Goal: Task Accomplishment & Management: Complete application form

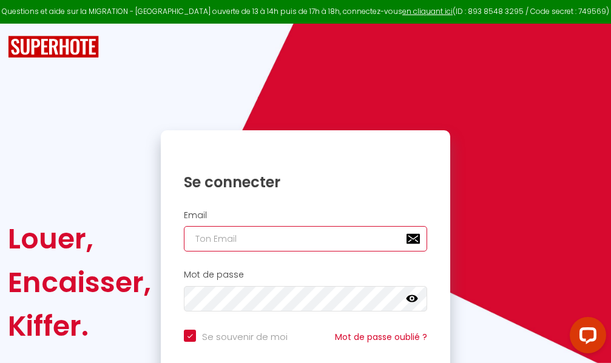
click at [303, 240] on input "email" at bounding box center [305, 238] width 243 height 25
type input "m"
checkbox input "true"
type input "ma"
checkbox input "true"
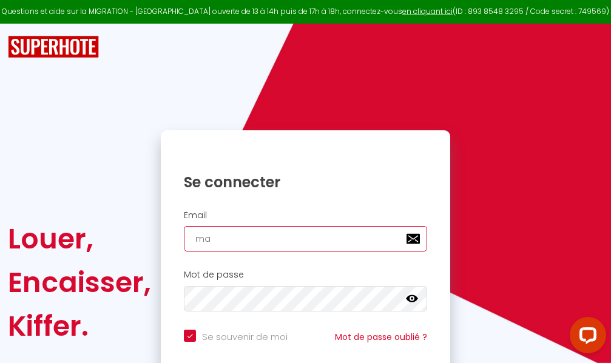
type input "mar"
checkbox input "true"
type input "marc"
checkbox input "true"
type input "marcd"
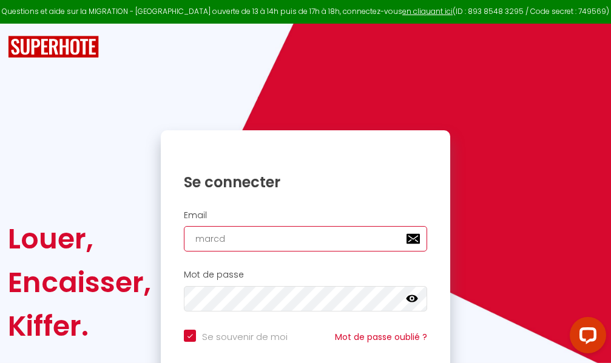
checkbox input "true"
type input "marcdp"
checkbox input "true"
type input "marcdpo"
checkbox input "true"
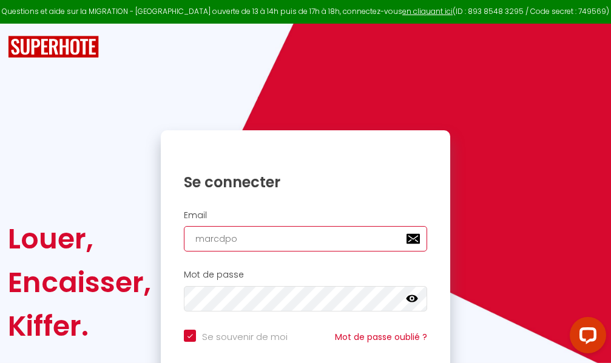
type input "marcdpoz"
checkbox input "true"
type input "marcdpoz."
checkbox input "true"
type input "marcdpoz.l"
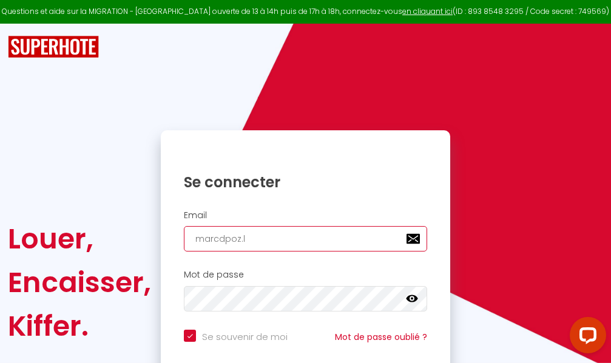
checkbox input "true"
type input "marcdpoz.lo"
checkbox input "true"
type input "marcdpoz.loc"
checkbox input "true"
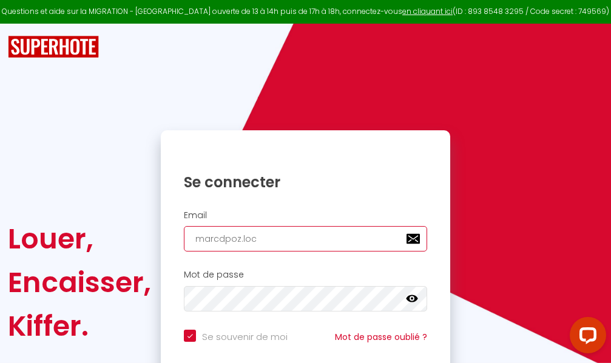
type input "marcdpoz.loca"
checkbox input "true"
type input "marcdpoz.locat"
checkbox input "true"
type input "marcdpoz.locati"
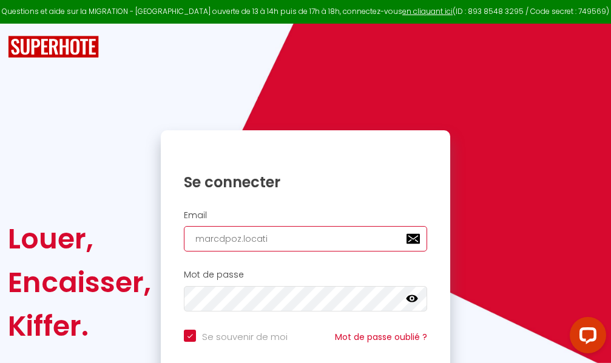
checkbox input "true"
type input "marcdpoz.locatio"
checkbox input "true"
type input "marcdpoz.location"
checkbox input "true"
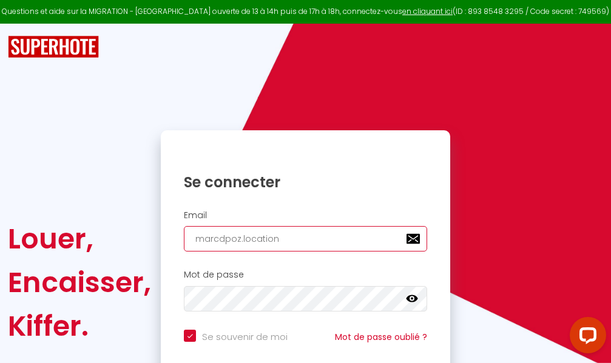
type input "marcdpoz.location@"
checkbox input "true"
type input "marcdpoz.location@g"
checkbox input "true"
type input "marcdpoz.location@gm"
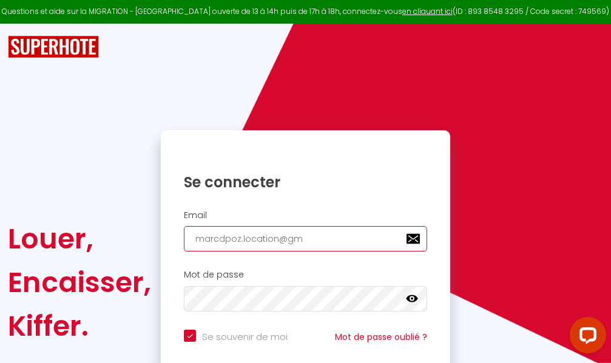
checkbox input "true"
type input "marcdpoz.location@gma"
checkbox input "true"
type input "marcdpoz.location@gmai"
checkbox input "true"
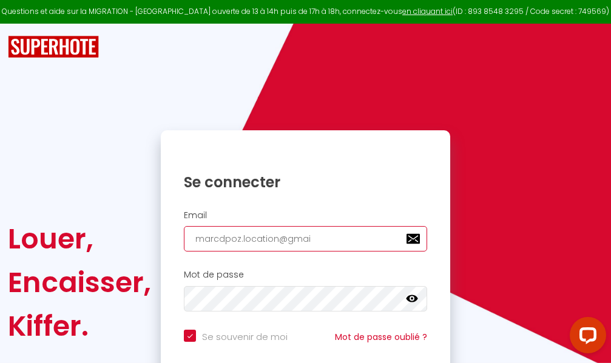
type input "[EMAIL_ADDRESS]"
checkbox input "true"
type input "[EMAIL_ADDRESS]."
checkbox input "true"
type input "marcdpoz.location@gmail.c"
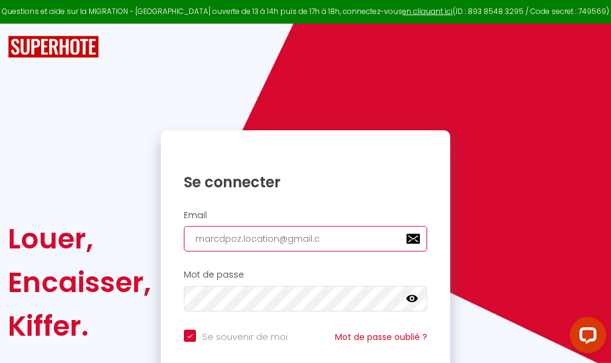
checkbox input "true"
type input "[EMAIL_ADDRESS][DOMAIN_NAME]"
checkbox input "true"
type input "[EMAIL_ADDRESS][DOMAIN_NAME]"
checkbox input "true"
